Goal: Submit feedback/report problem: Provide input to the site owners about the experience or issues

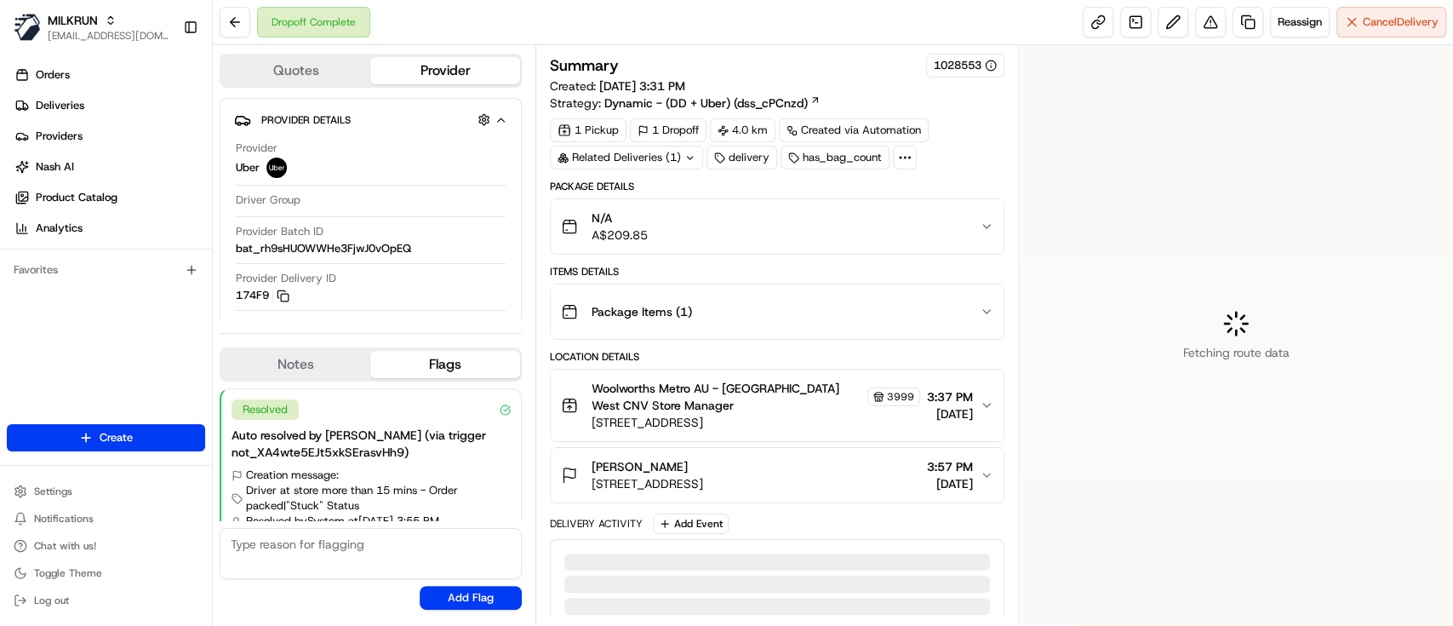
scroll to position [42, 0]
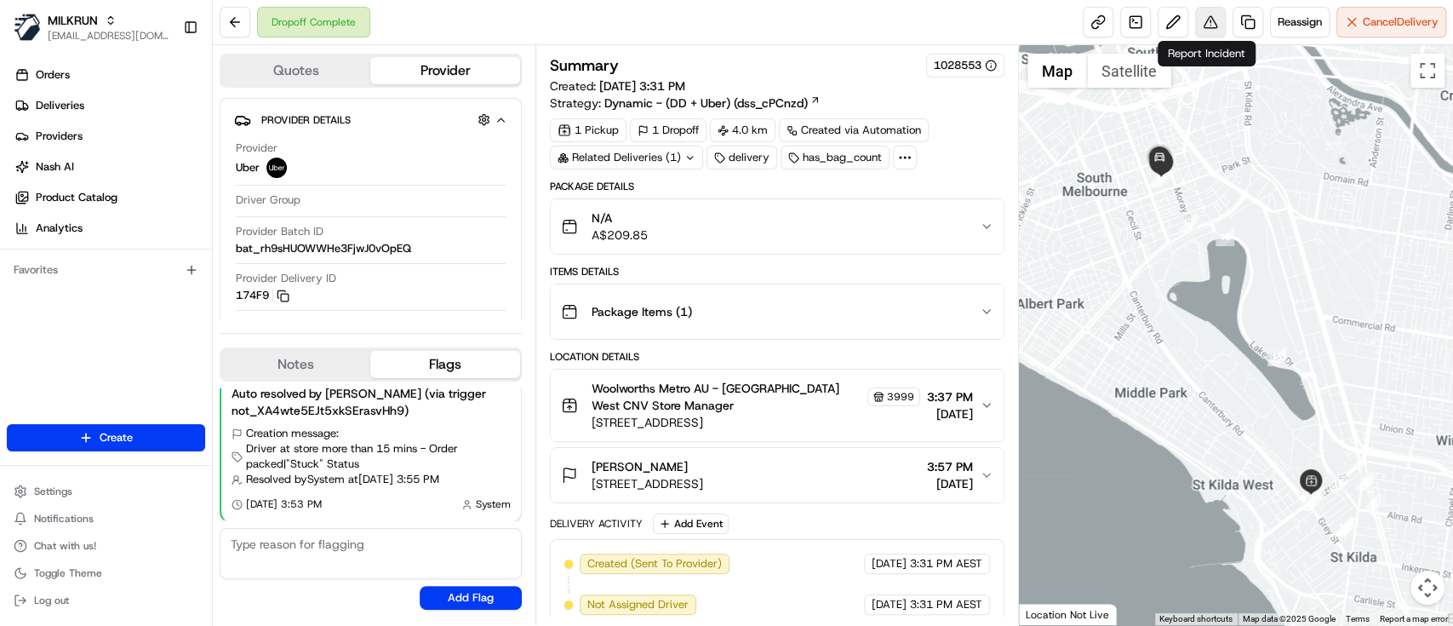
click at [1206, 24] on button at bounding box center [1210, 22] width 31 height 31
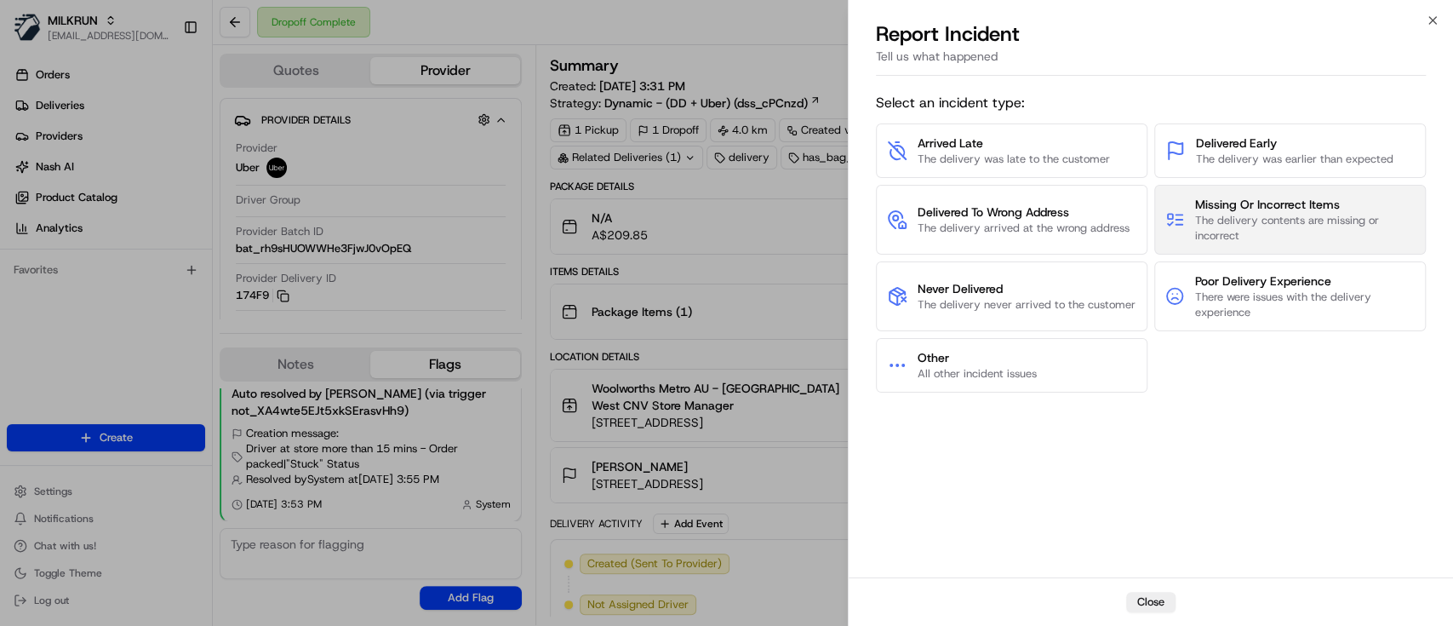
click at [1288, 219] on span "The delivery contents are missing or incorrect" at bounding box center [1305, 228] width 220 height 31
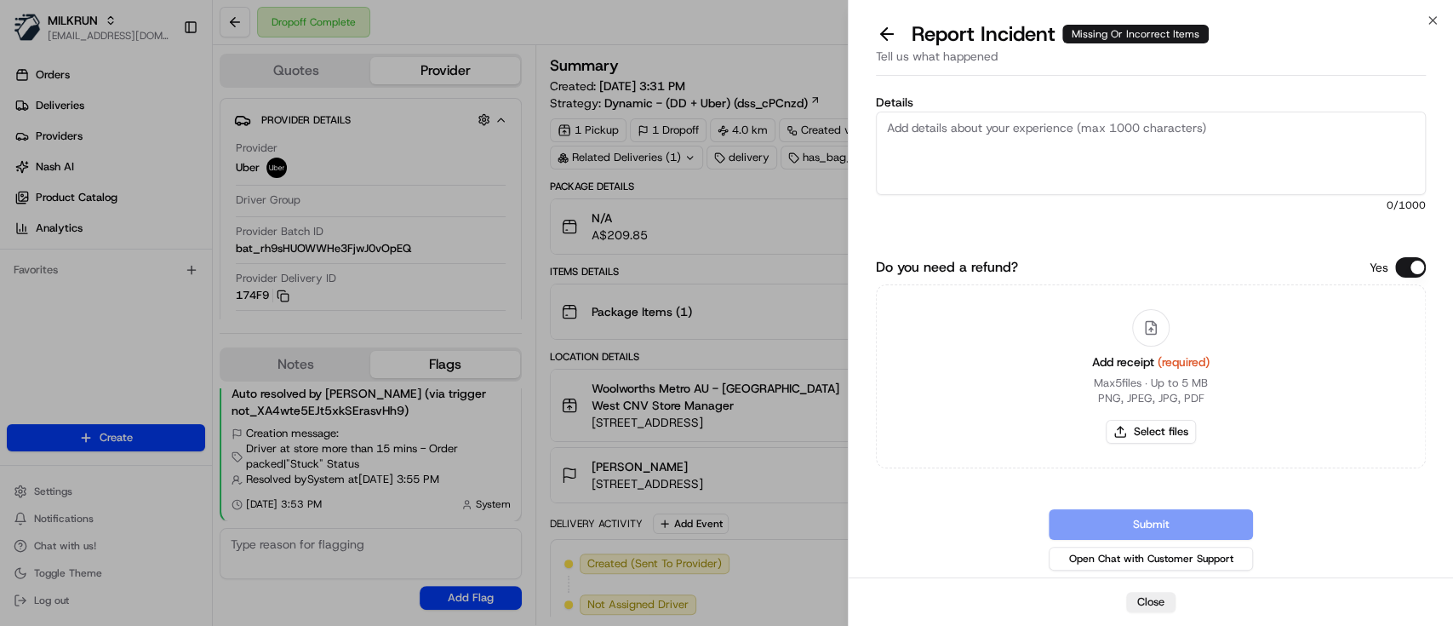
click at [1062, 134] on textarea "Details" at bounding box center [1151, 152] width 550 height 83
click at [1237, 119] on textarea "Driver delivered coca cola to the wrong customer, please refund, invoice attach…" at bounding box center [1151, 152] width 550 height 83
type textarea "Driver delivered coca cola to the wrong customer, please refund item and delive…"
click at [1144, 432] on button "Select files" at bounding box center [1150, 432] width 90 height 24
type input "C:\fakepath\Andy - Woolworths Mail - Your MILKRUN order invoice.pdf"
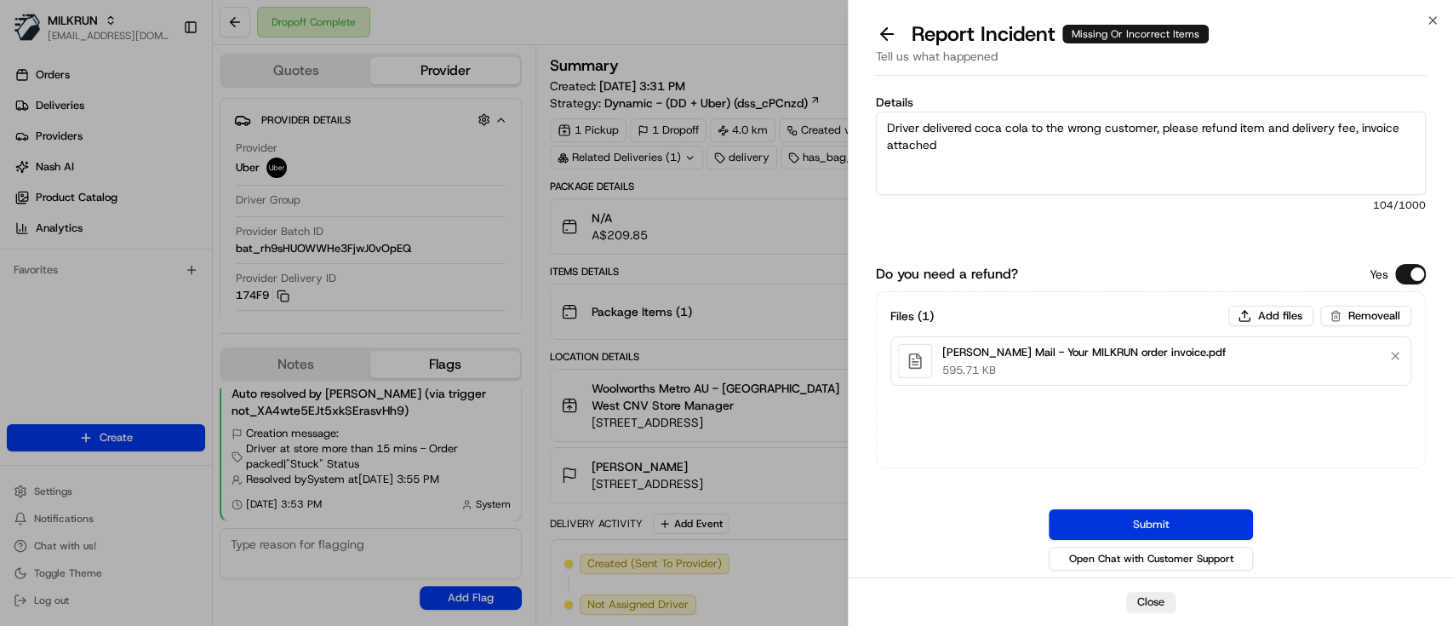
click at [1166, 517] on button "Submit" at bounding box center [1150, 524] width 204 height 31
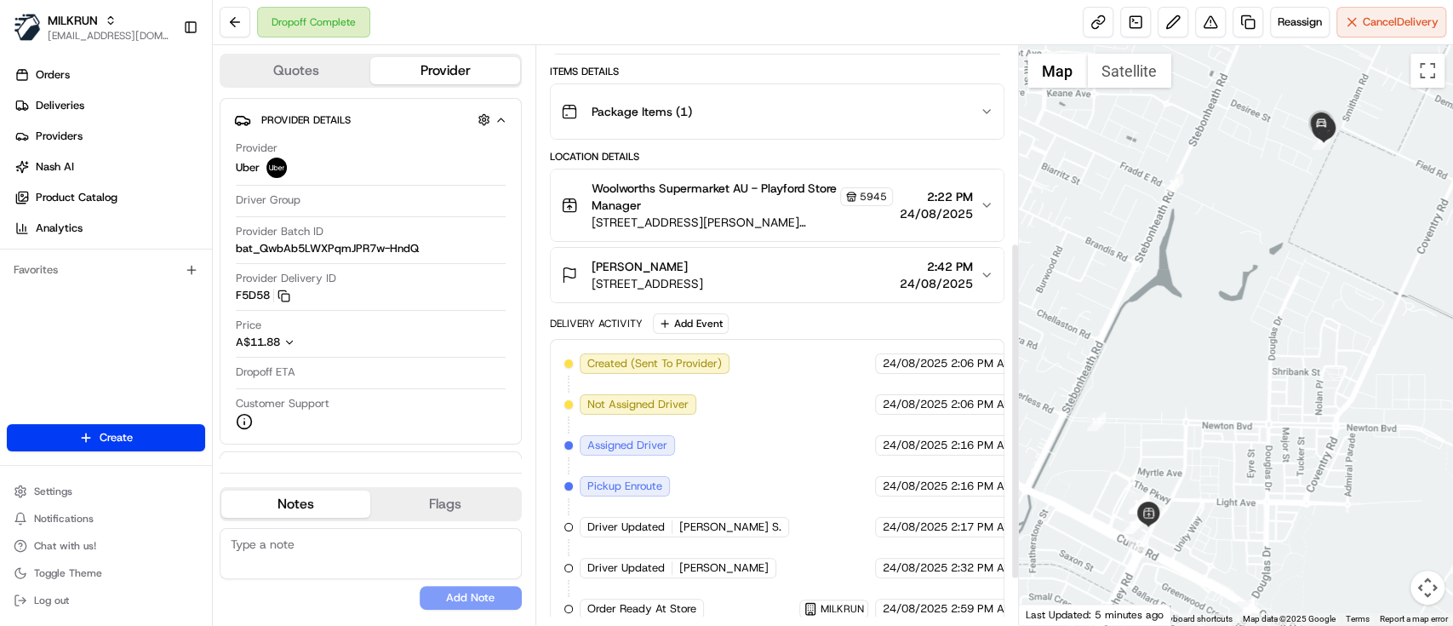
scroll to position [191, 0]
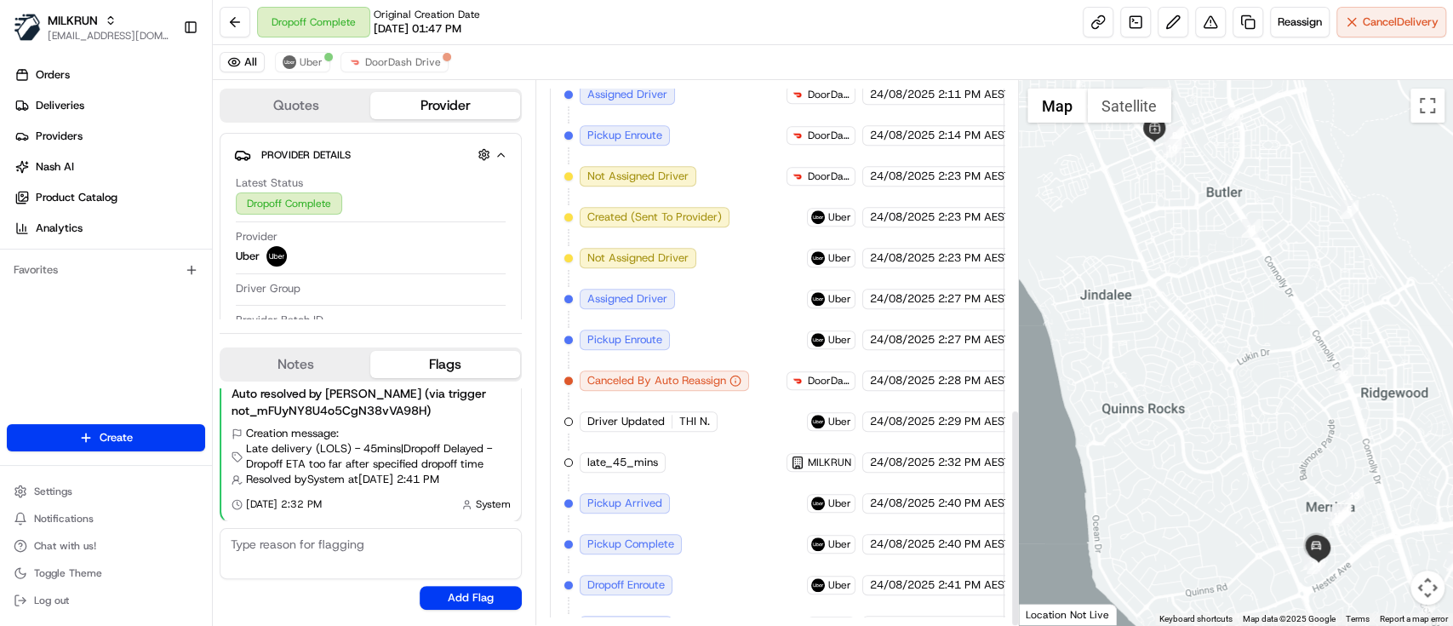
scroll to position [818, 0]
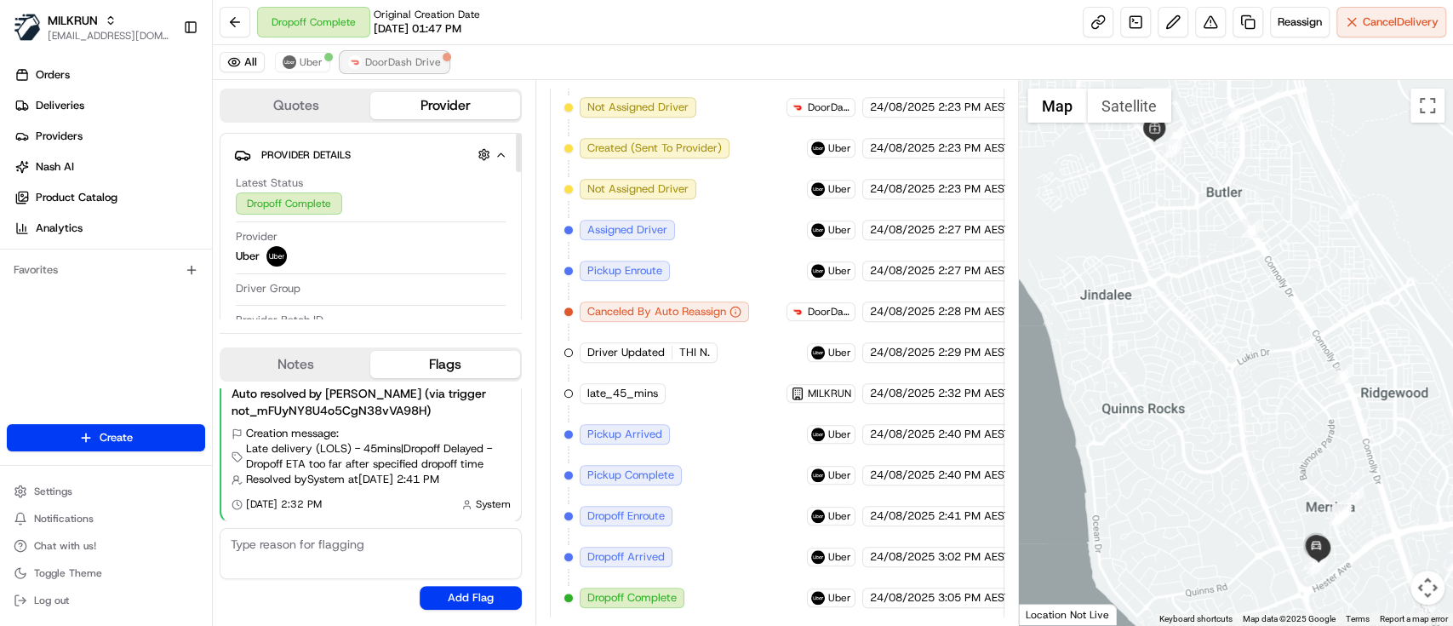
click at [387, 70] on button "DoorDash Drive" at bounding box center [394, 62] width 108 height 20
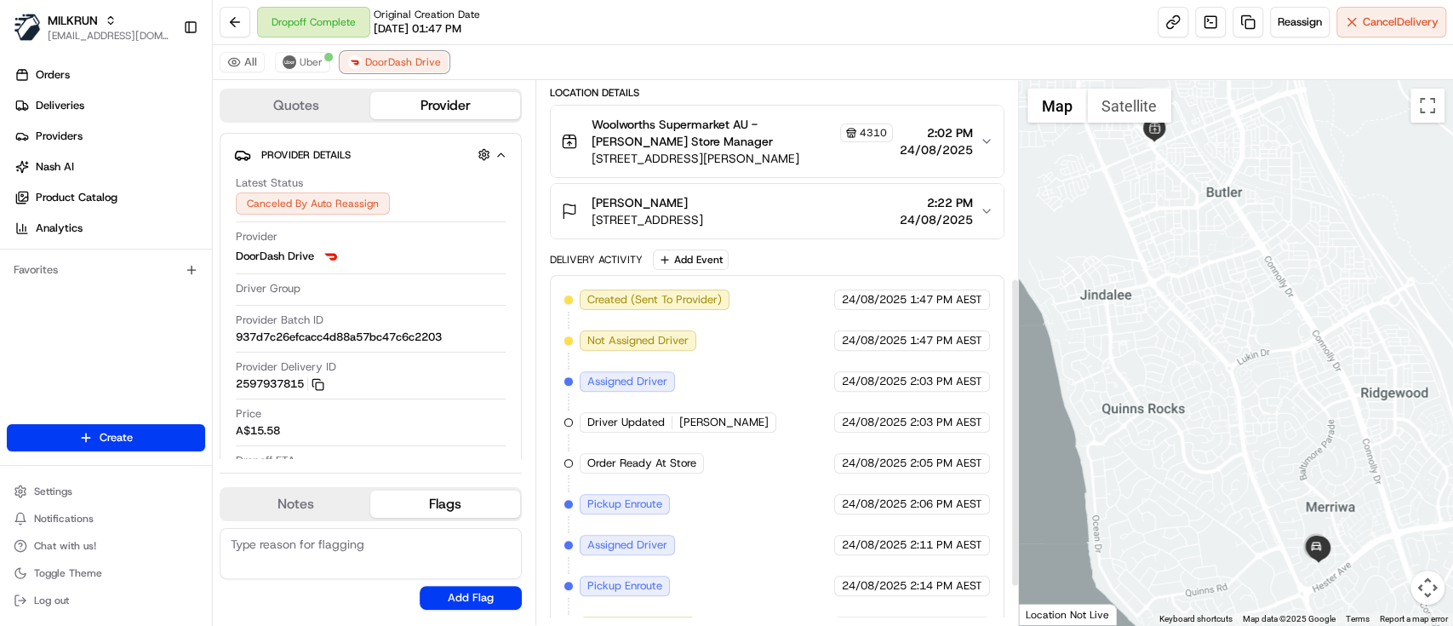
scroll to position [411, 0]
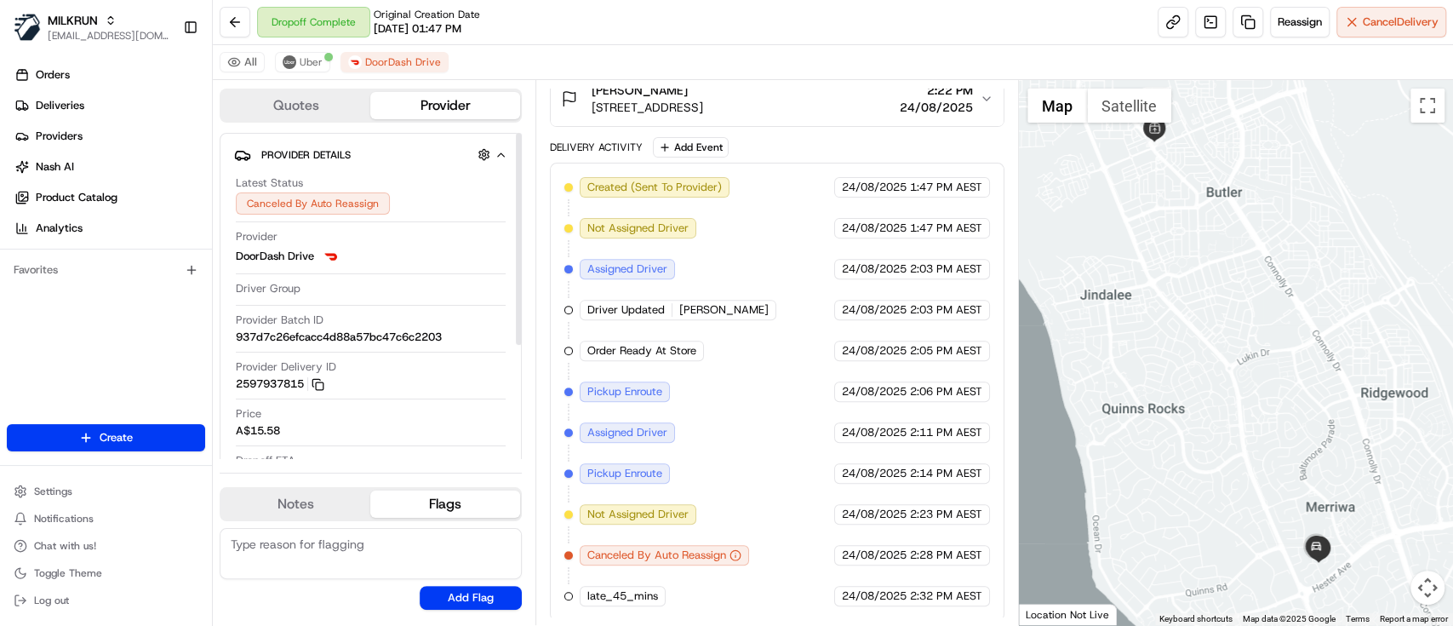
click at [760, 386] on div "Created (Sent To Provider) DoorDash Drive 24/08/2025 1:47 PM AEST Not Assigned …" at bounding box center [777, 391] width 426 height 429
click at [311, 64] on span "Uber" at bounding box center [311, 62] width 23 height 14
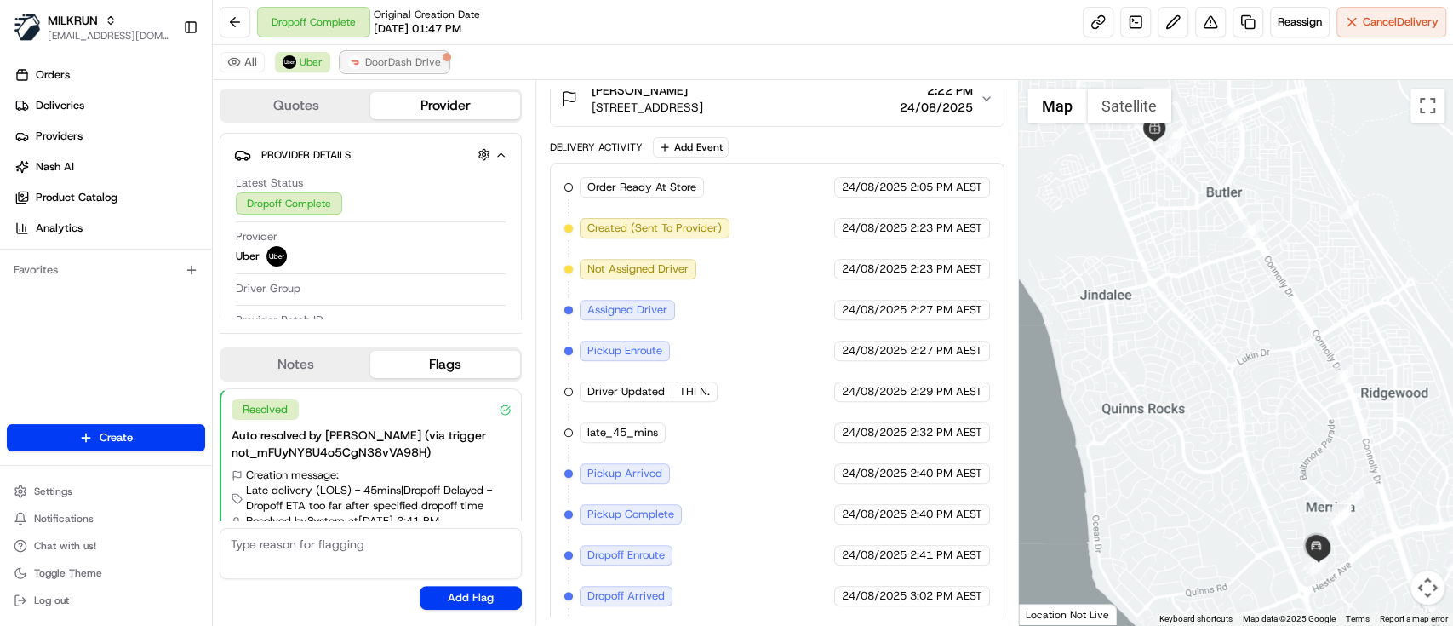
click at [401, 61] on span "DoorDash Drive" at bounding box center [403, 62] width 76 height 14
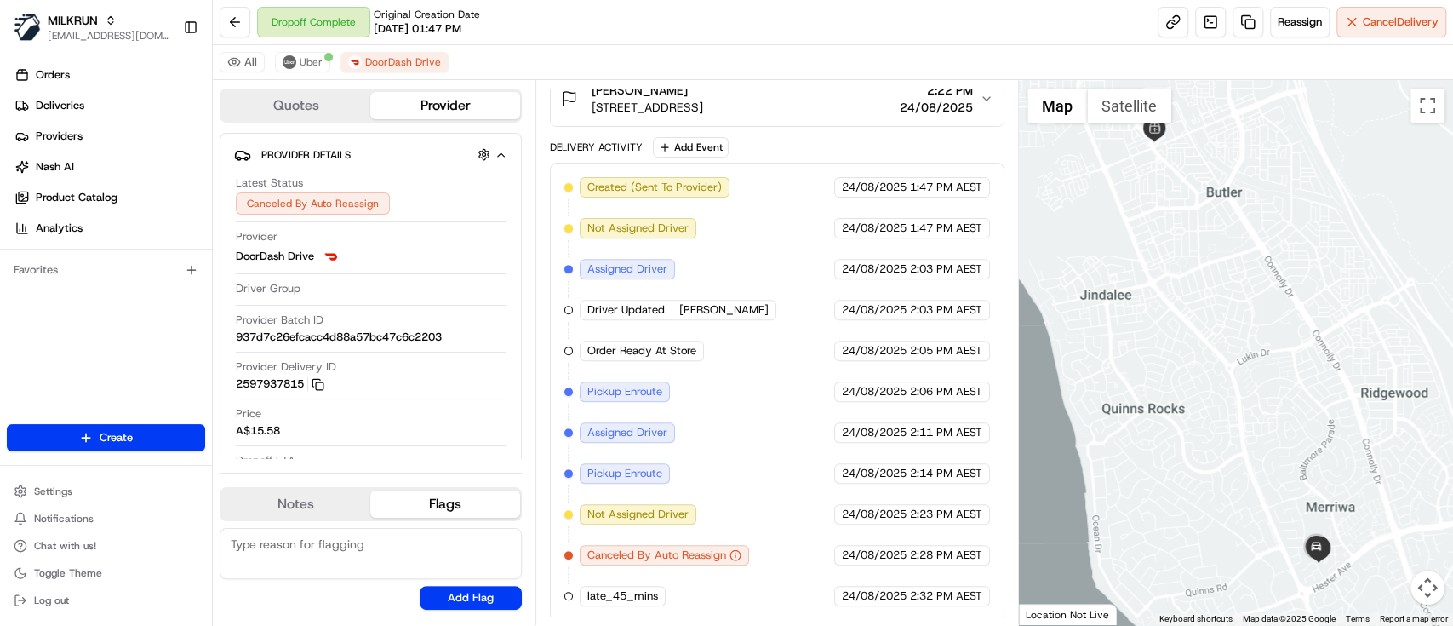
click at [796, 324] on div "Created (Sent To Provider) DoorDash Drive 24/08/2025 1:47 PM AEST Not Assigned …" at bounding box center [777, 391] width 426 height 429
click at [310, 67] on span "Uber" at bounding box center [311, 62] width 23 height 14
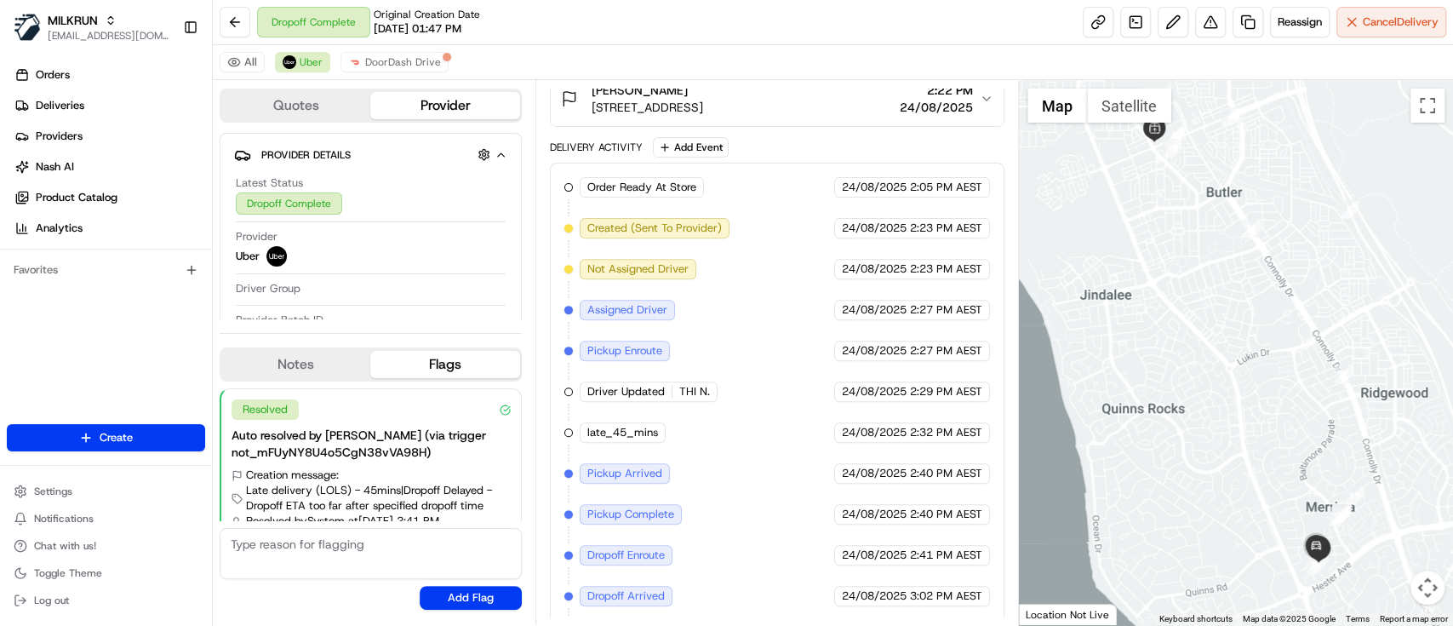
click at [804, 430] on div "Order Ready At Store MILKRUN 24/08/2025 2:05 PM AEST Created (Sent To Provider)…" at bounding box center [777, 412] width 426 height 470
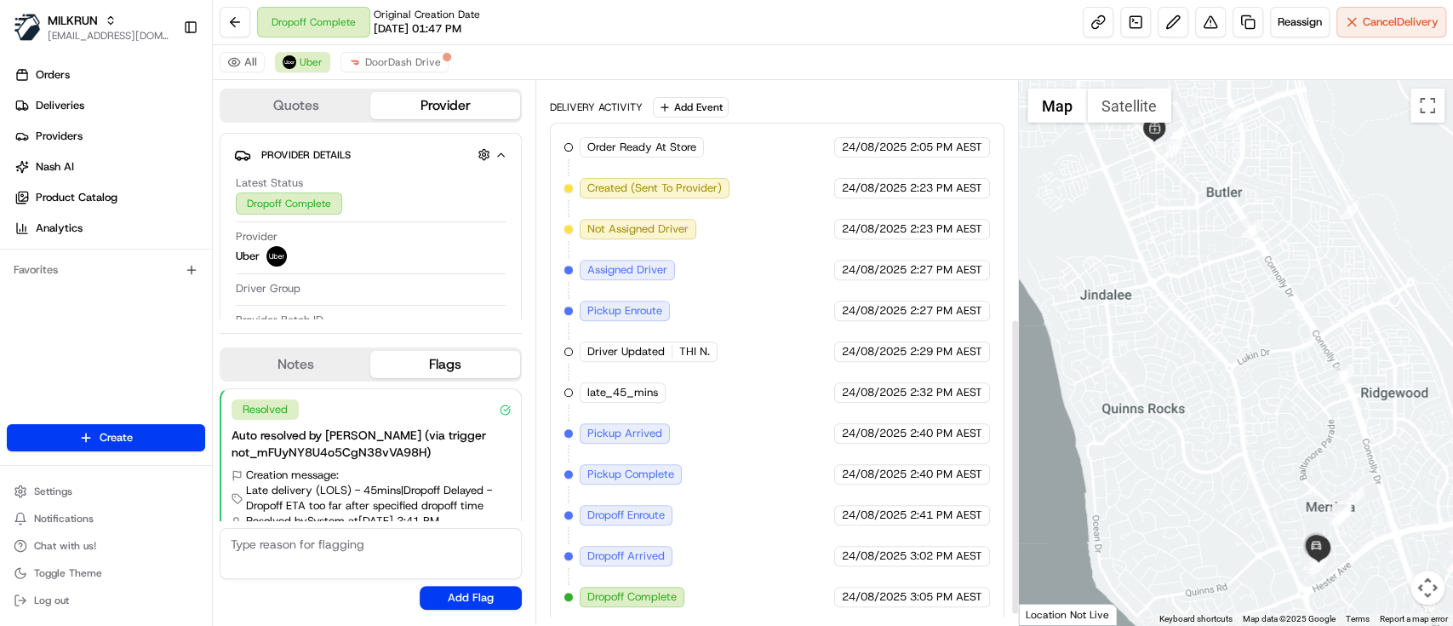
scroll to position [452, 0]
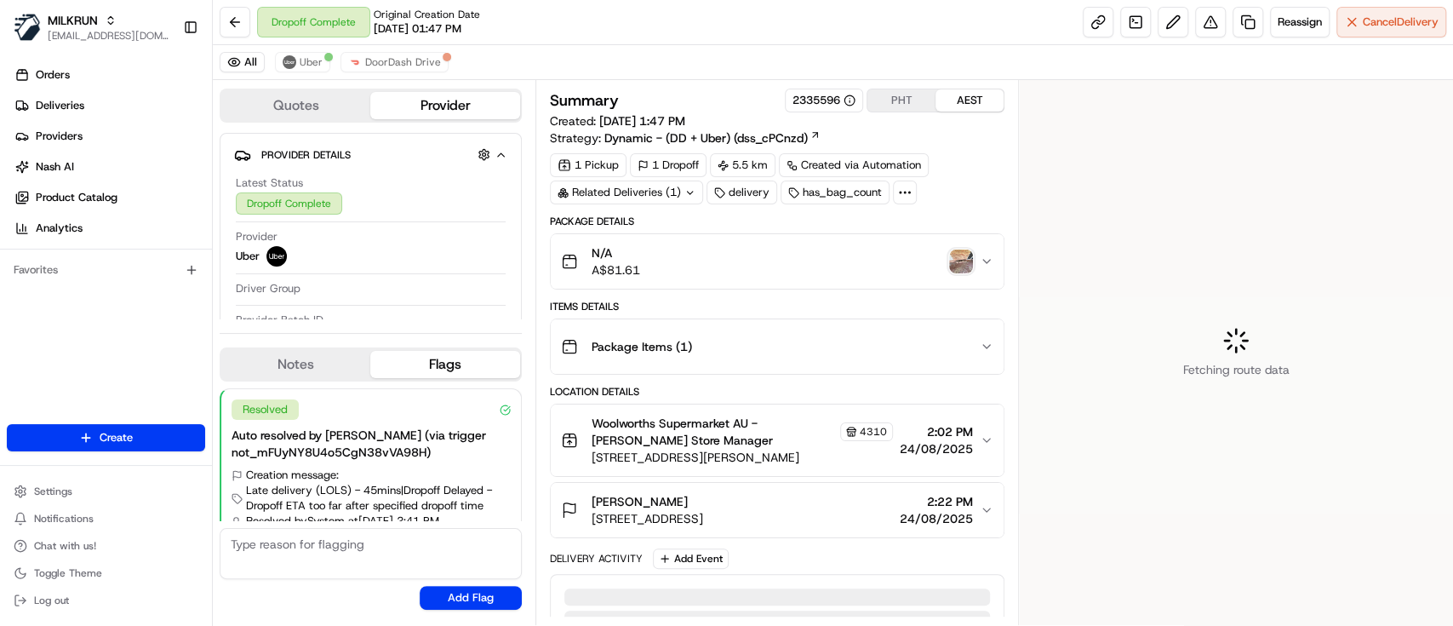
scroll to position [42, 0]
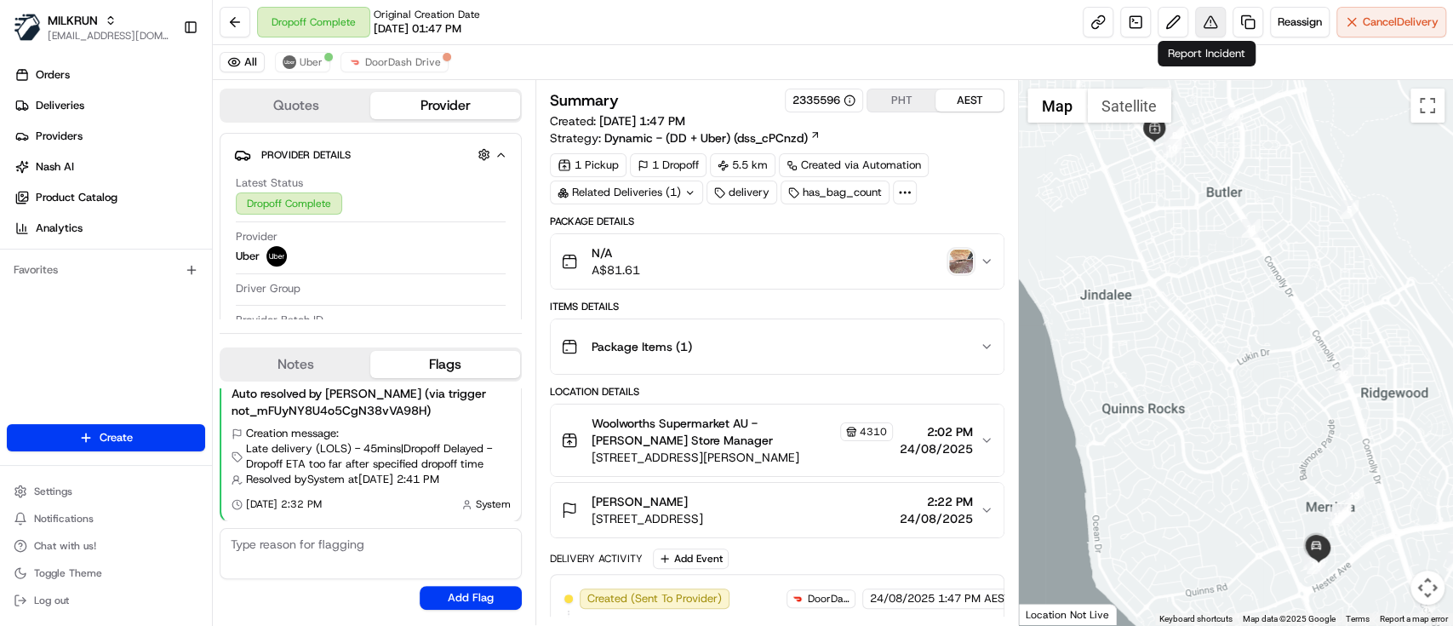
click at [1208, 22] on button at bounding box center [1210, 22] width 31 height 31
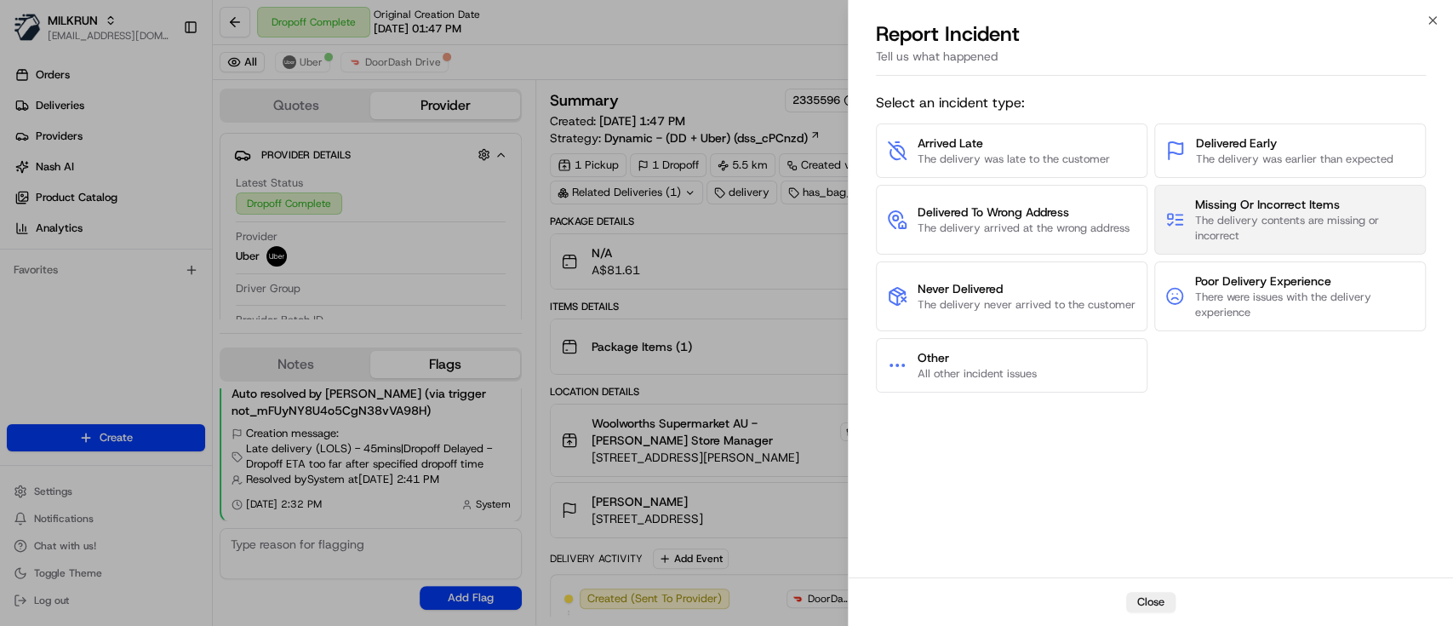
click at [1280, 206] on span "Missing Or Incorrect Items" at bounding box center [1305, 204] width 220 height 17
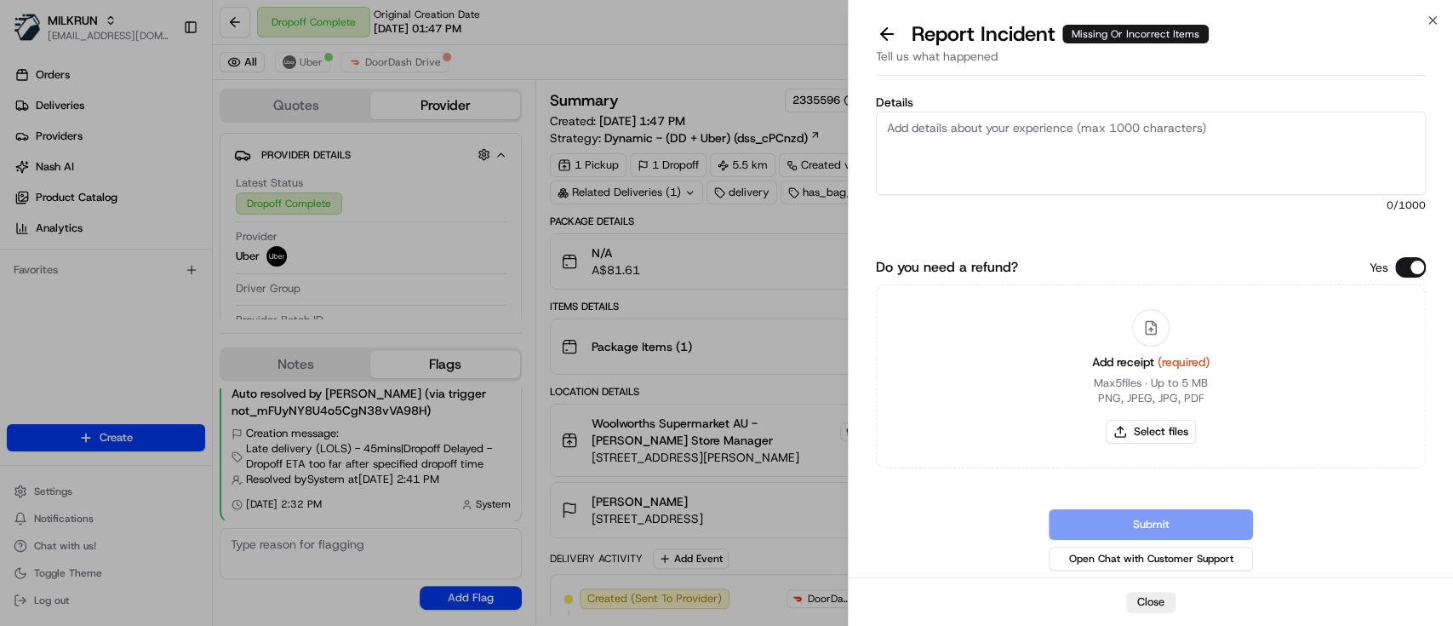
click at [1008, 157] on textarea "Details" at bounding box center [1151, 152] width 550 height 83
type textarea "Order delivered was for Jessica K not Jessica P - please refund, invoice attach…"
click at [1160, 436] on button "Select files" at bounding box center [1150, 432] width 90 height 24
type input "C:\fakepath\Jessica - Woolworths Mail - Your MILKRUN order invoice.pdf"
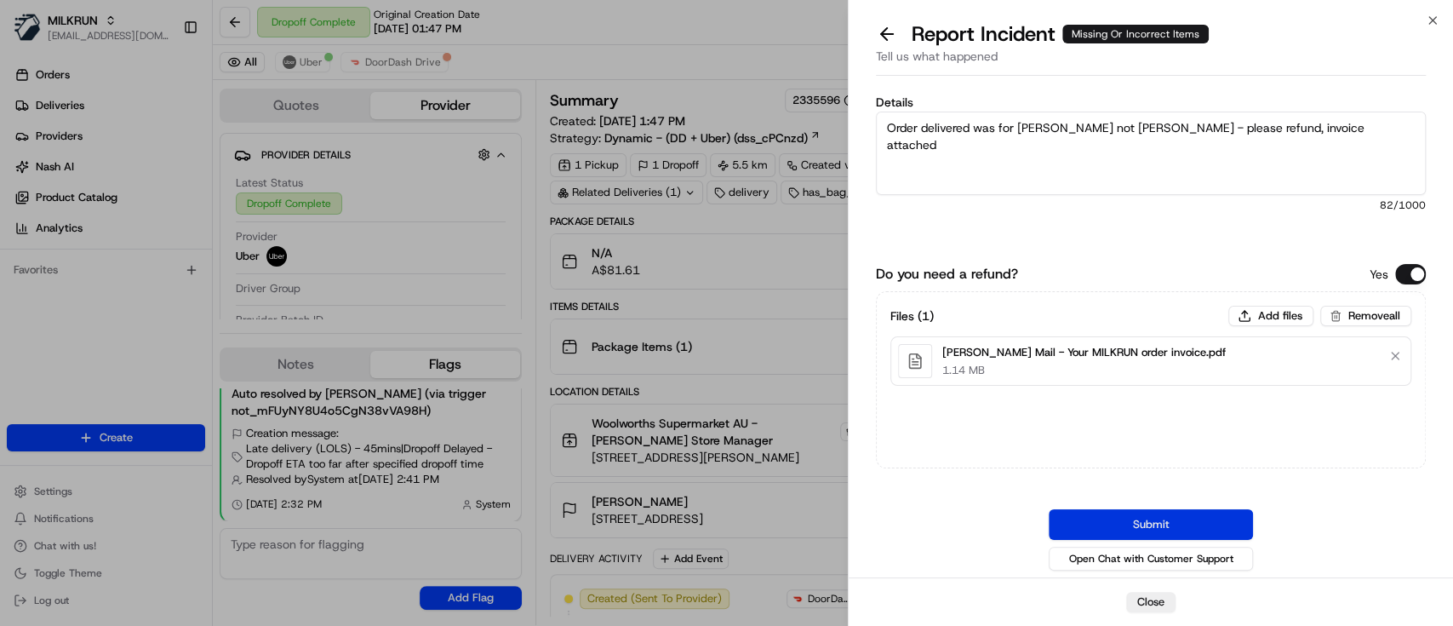
click at [1133, 522] on button "Submit" at bounding box center [1150, 524] width 204 height 31
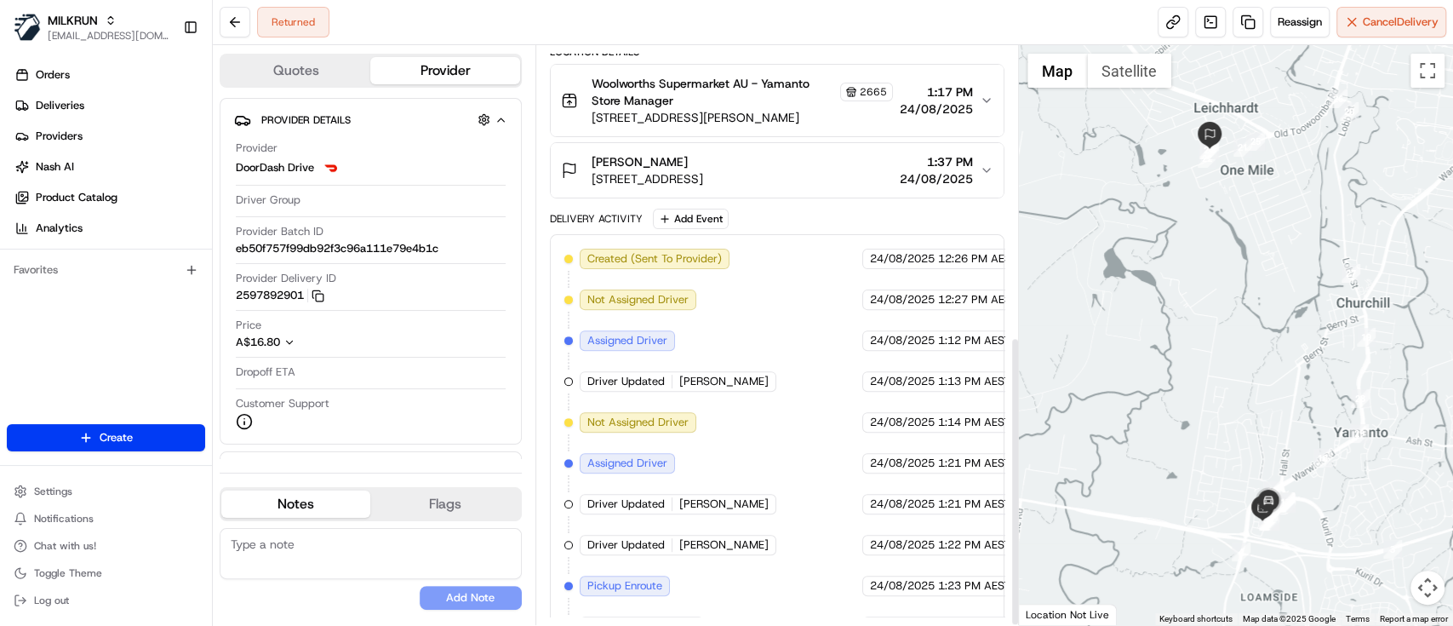
scroll to position [579, 0]
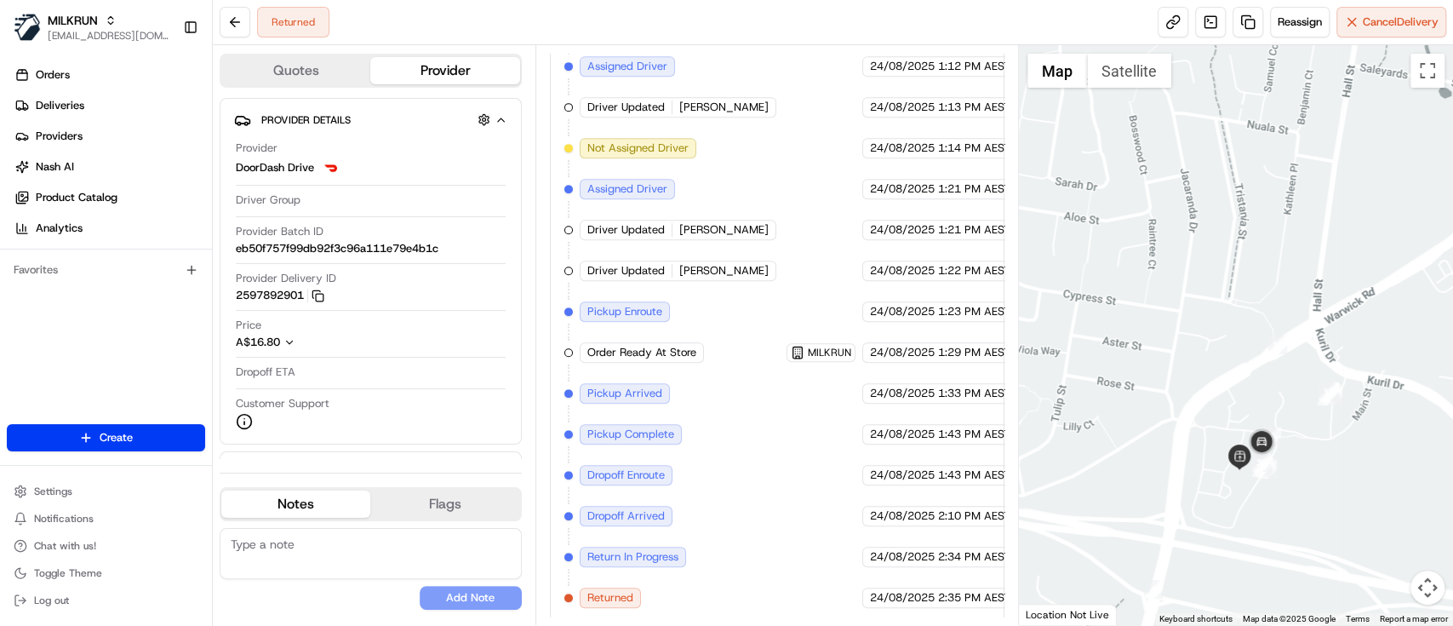
drag, startPoint x: 1262, startPoint y: 351, endPoint x: 1269, endPoint y: 323, distance: 28.9
click at [1269, 323] on div at bounding box center [1236, 335] width 434 height 580
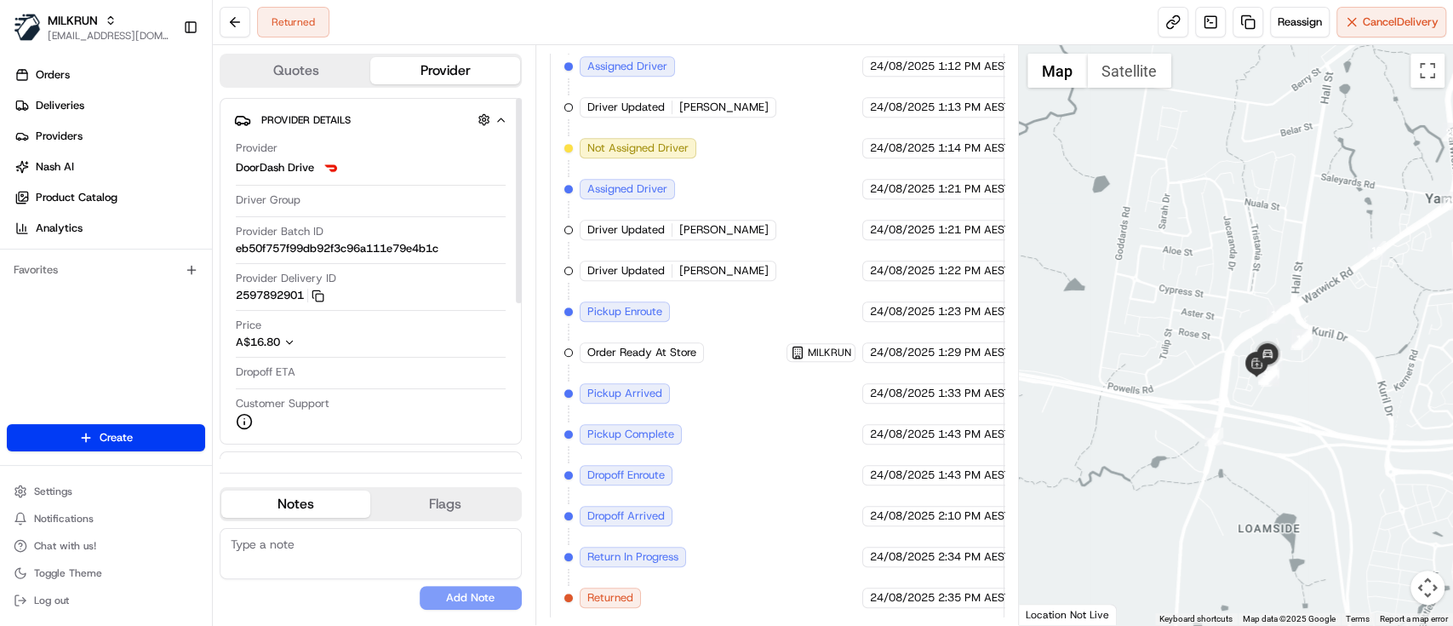
scroll to position [0, 0]
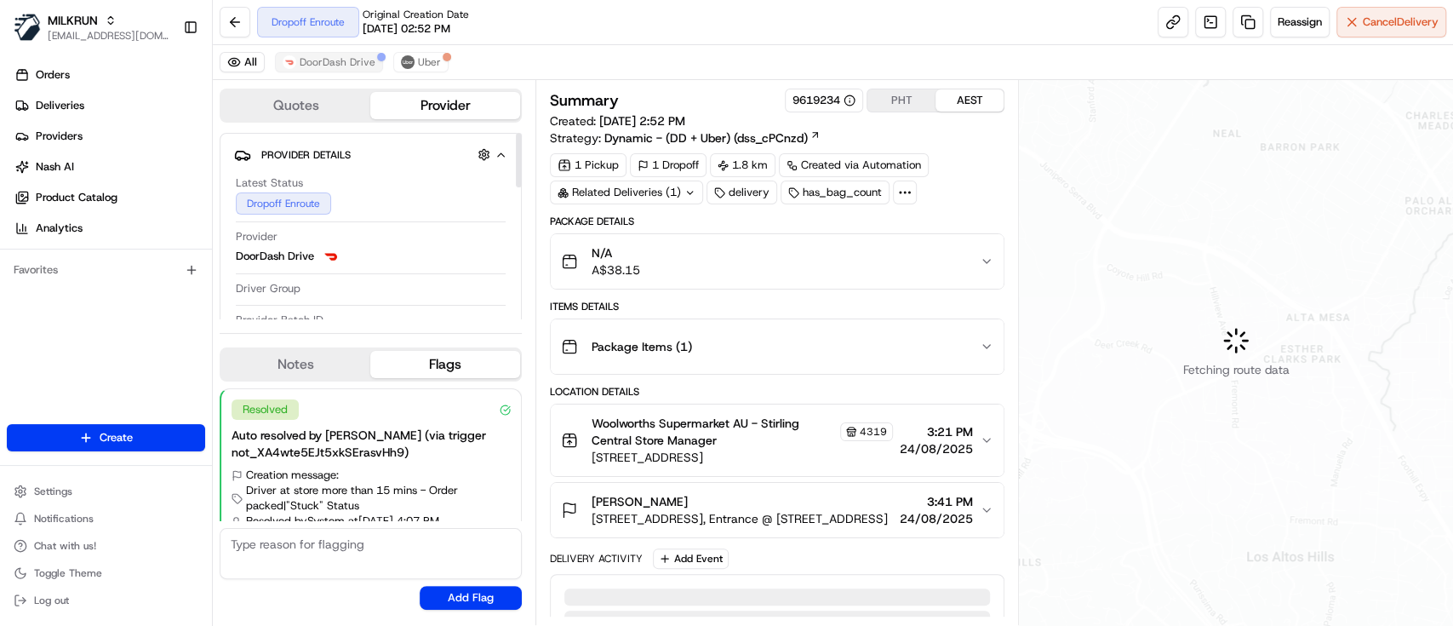
scroll to position [42, 0]
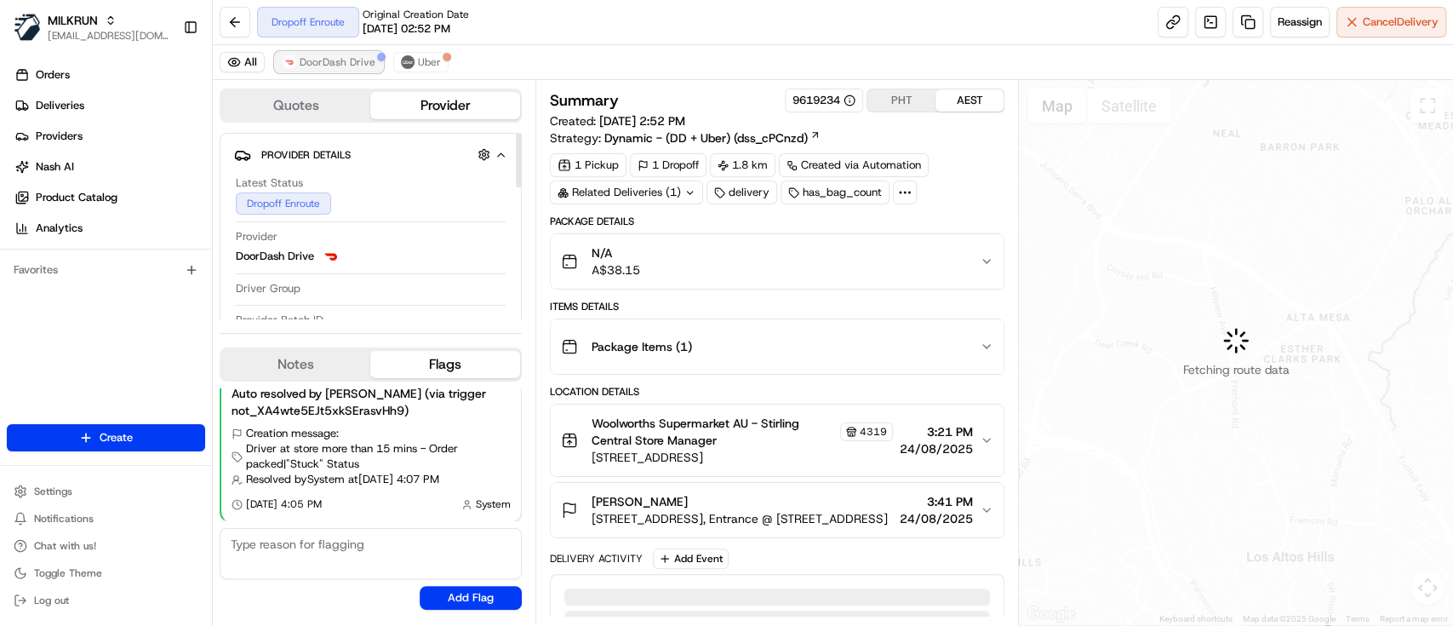
click at [318, 60] on span "DoorDash Drive" at bounding box center [338, 62] width 76 height 14
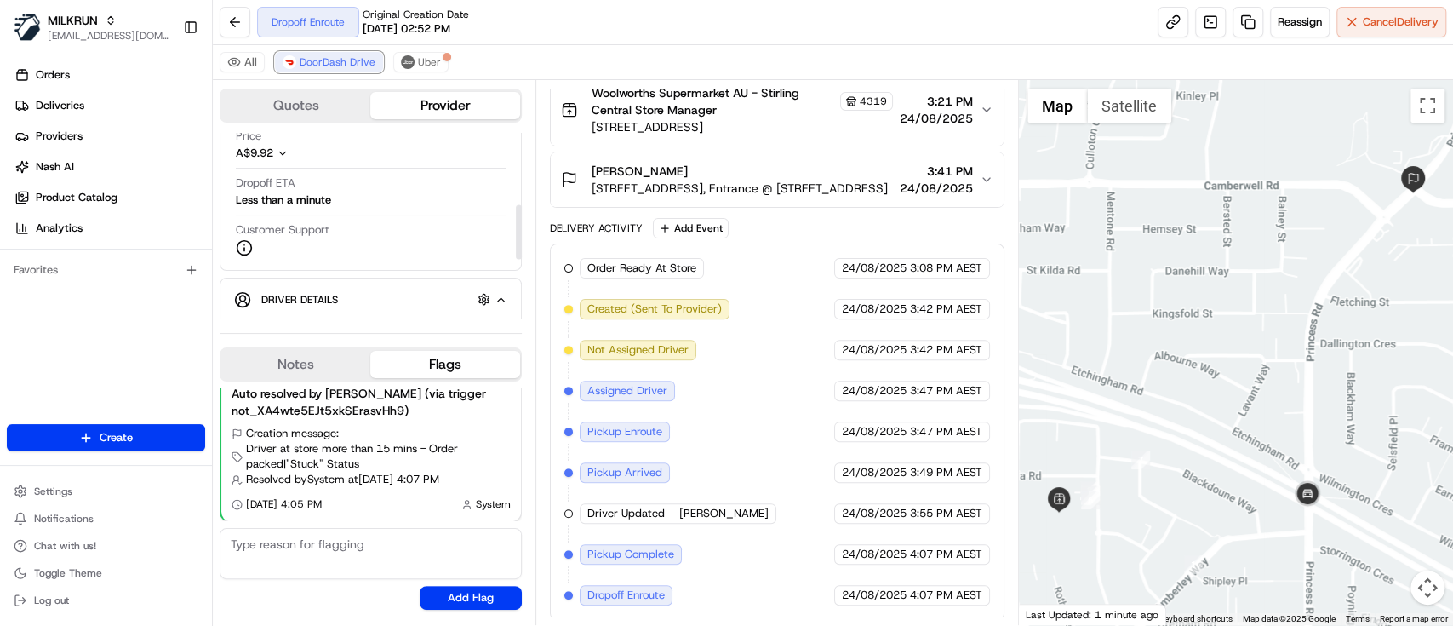
scroll to position [226, 0]
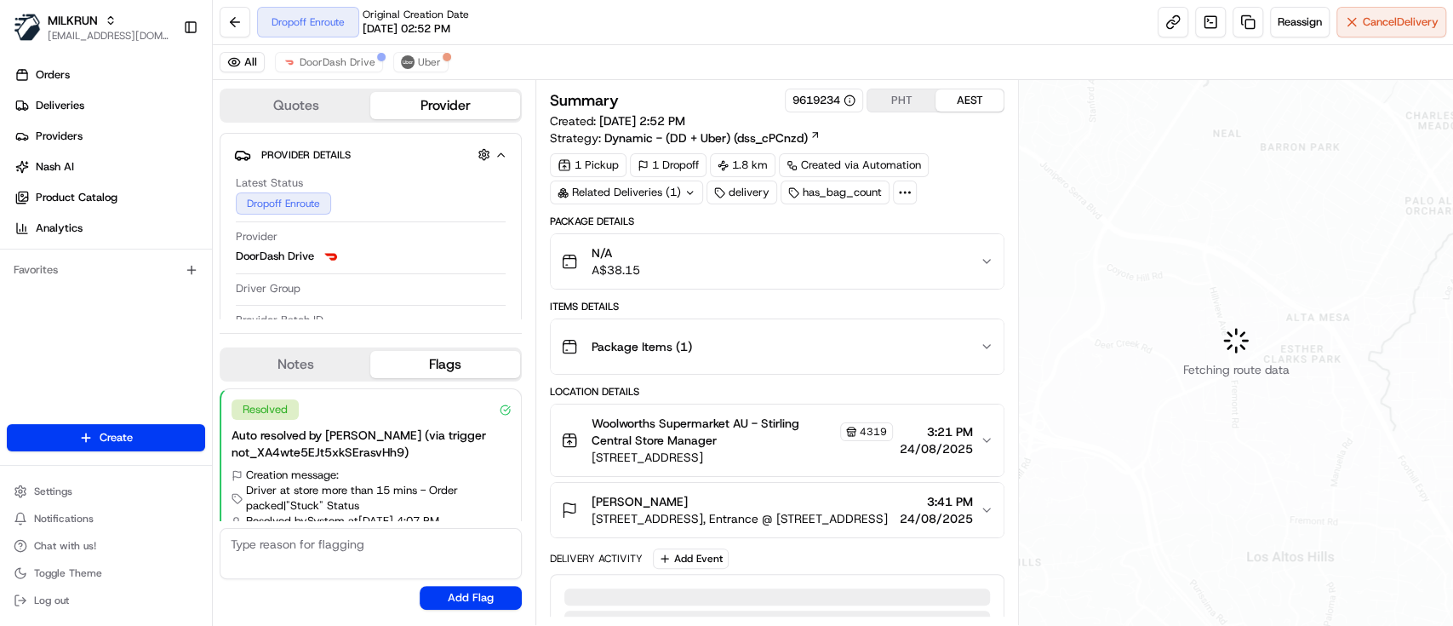
scroll to position [42, 0]
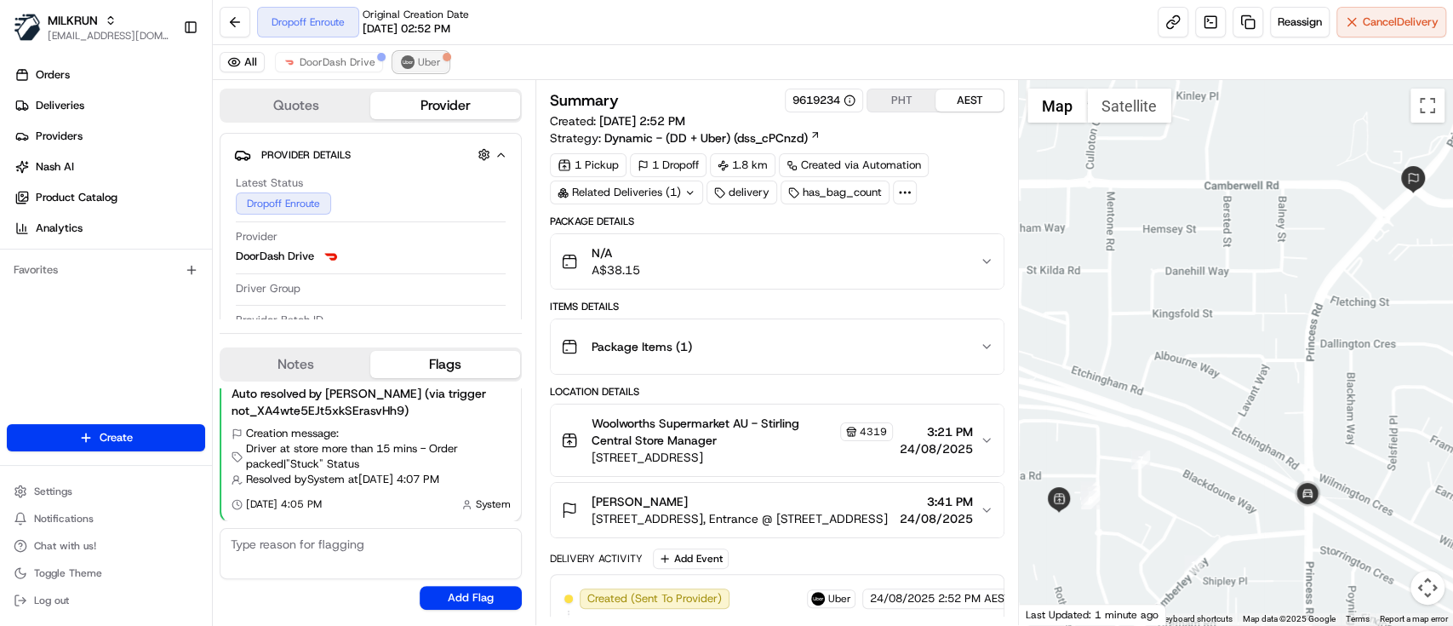
click at [430, 64] on span "Uber" at bounding box center [429, 62] width 23 height 14
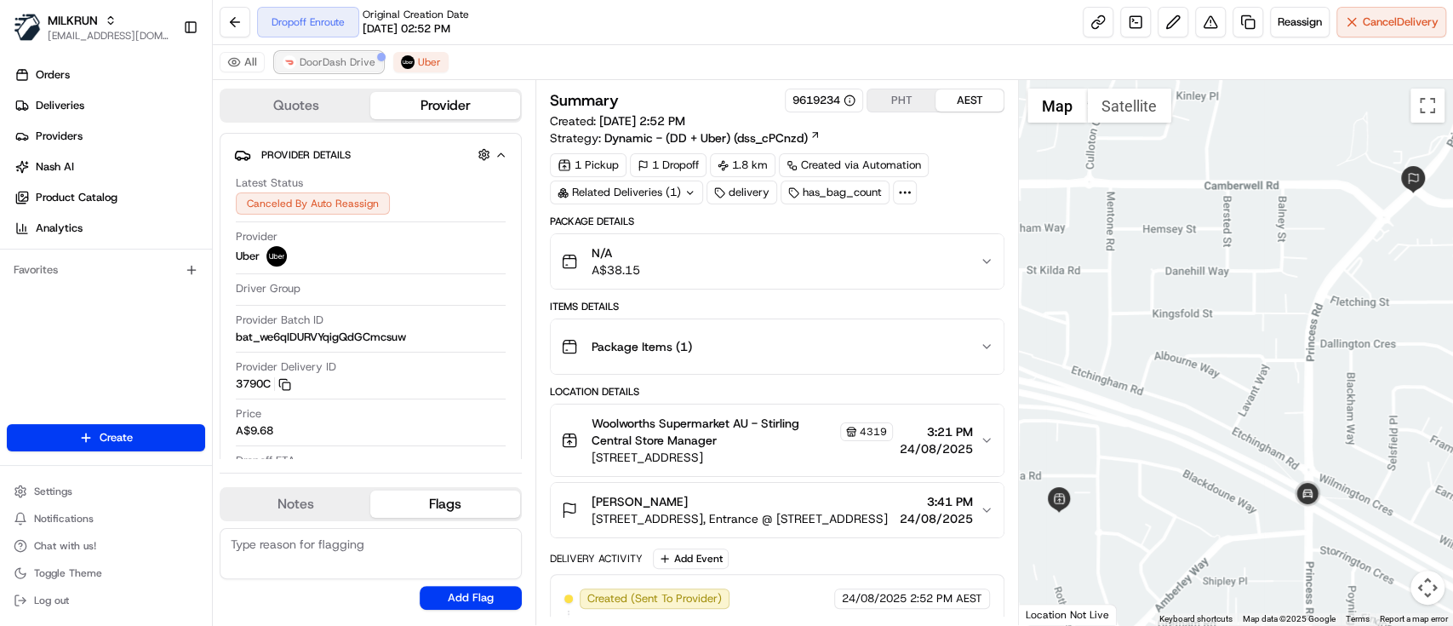
click at [342, 58] on span "DoorDash Drive" at bounding box center [338, 62] width 76 height 14
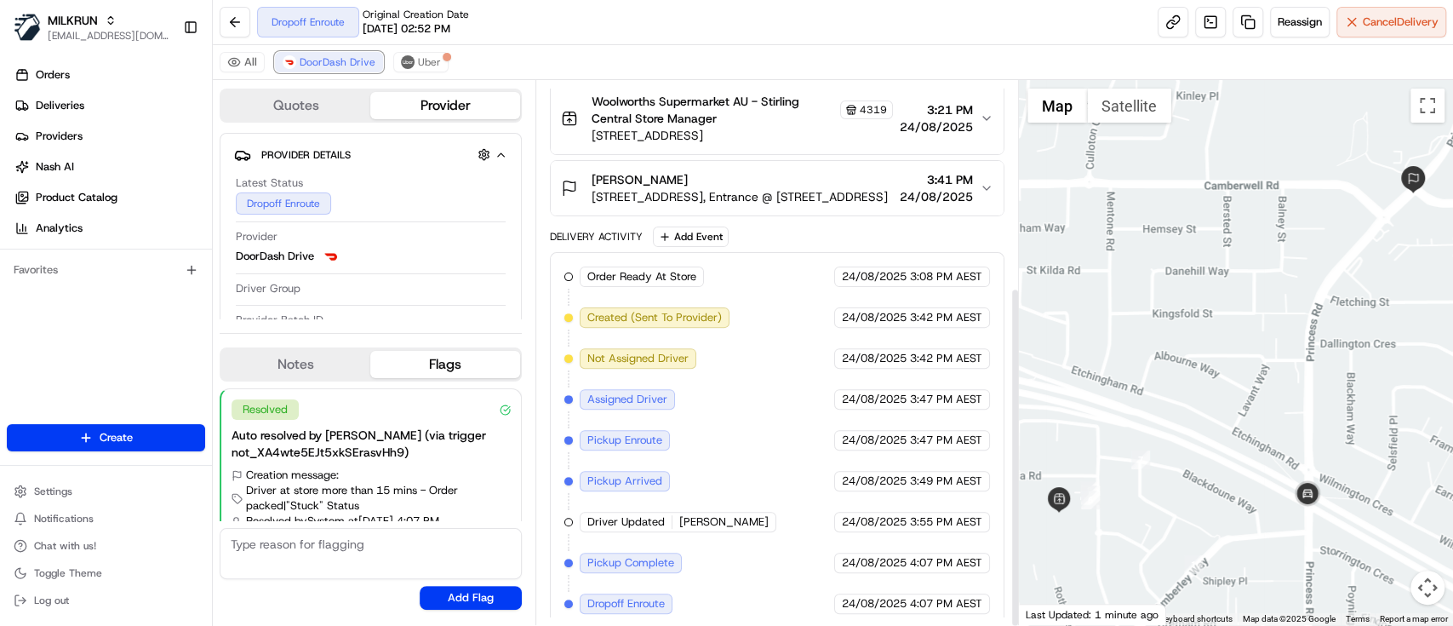
scroll to position [330, 0]
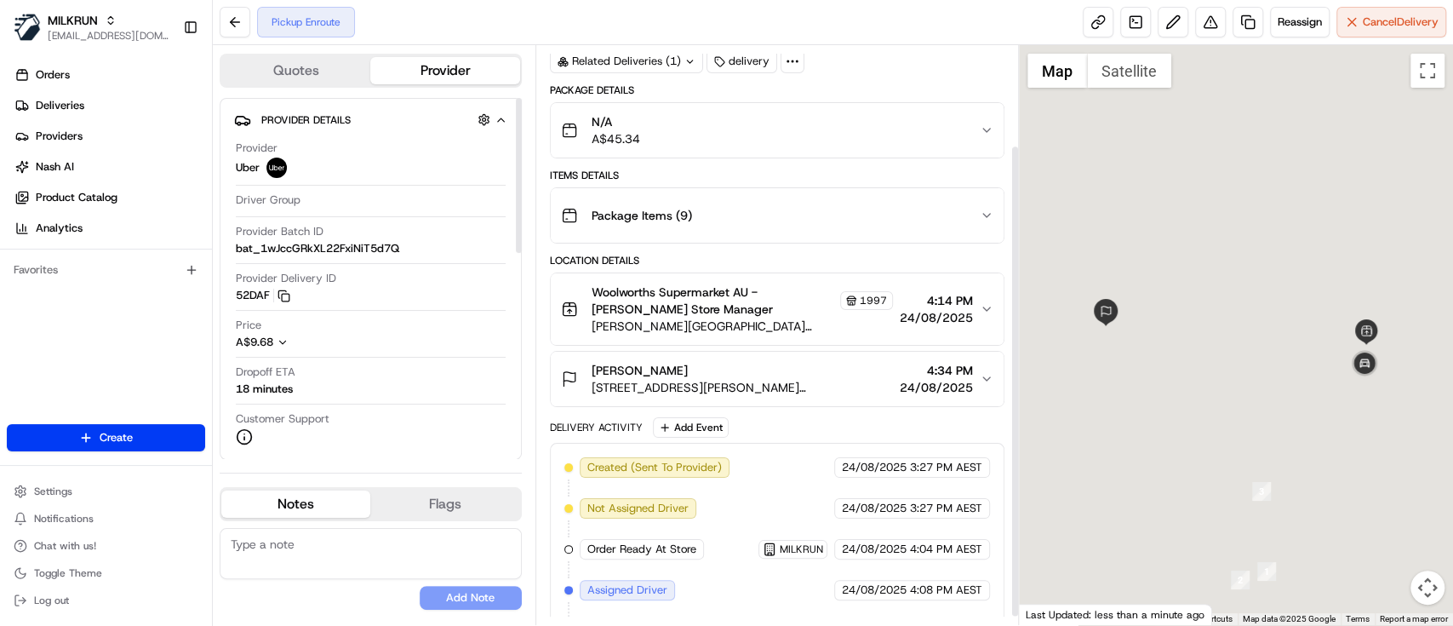
scroll to position [132, 0]
